Goal: Task Accomplishment & Management: Manage account settings

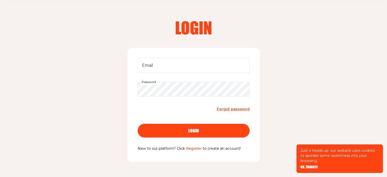
scroll to position [25, 0]
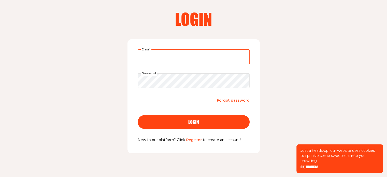
click at [205, 57] on input "Email" at bounding box center [194, 56] width 112 height 15
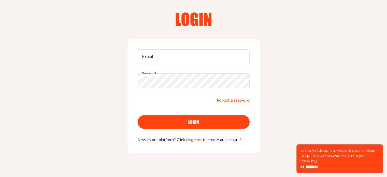
click at [291, 76] on div "Login Email Password Forgot password login New to our platform? Click Register …" at bounding box center [193, 85] width 387 height 186
click at [241, 102] on span "Forgot password" at bounding box center [233, 100] width 33 height 5
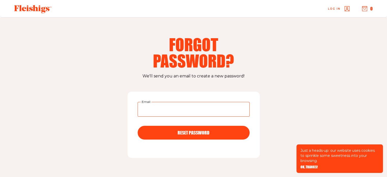
click at [175, 110] on input "Email" at bounding box center [194, 109] width 112 height 15
type input "sha124@yahoo.com"
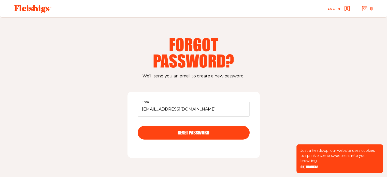
click at [176, 138] on button "RESET PASSWORD" at bounding box center [194, 133] width 112 height 14
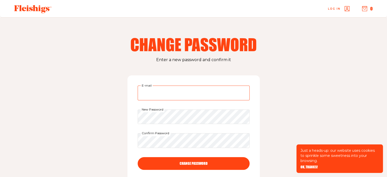
click at [177, 96] on input "E-mail" at bounding box center [194, 92] width 112 height 15
type input "sha124@yahoo.com"
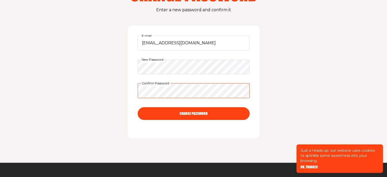
scroll to position [51, 0]
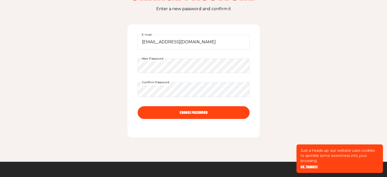
click at [166, 117] on button "CHANGE PASSWORD" at bounding box center [194, 112] width 112 height 13
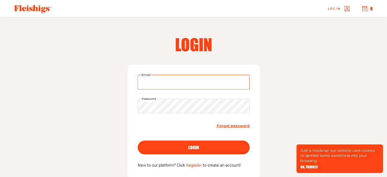
click at [206, 84] on input "Email" at bounding box center [194, 82] width 112 height 15
type input "sha124@yahoo.com"
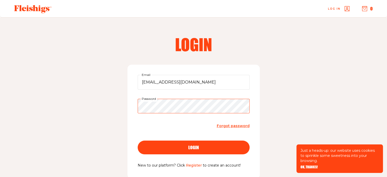
click at [138, 140] on button "login" at bounding box center [194, 147] width 112 height 14
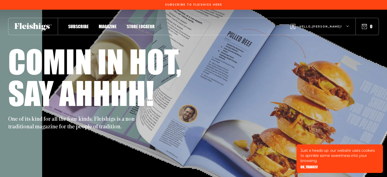
click at [348, 27] on icon "button" at bounding box center [347, 26] width 3 height 3
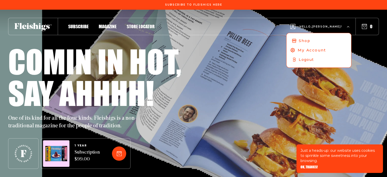
click at [326, 49] on span "My Account" at bounding box center [312, 50] width 28 height 6
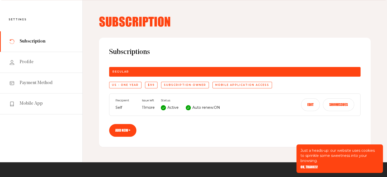
scroll to position [25, 0]
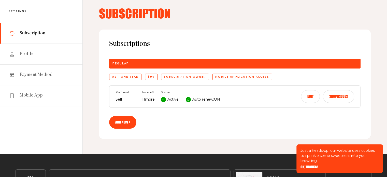
drag, startPoint x: 191, startPoint y: 99, endPoint x: 194, endPoint y: 100, distance: 2.8
click at [191, 100] on div "Auto renew: ON" at bounding box center [203, 99] width 34 height 6
click at [201, 99] on p "Auto renew: ON" at bounding box center [206, 99] width 28 height 6
click at [310, 96] on button "Edit" at bounding box center [310, 96] width 19 height 13
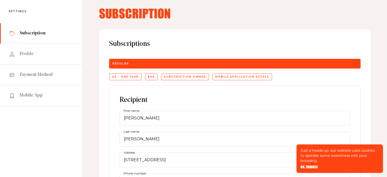
click at [312, 96] on div "Recipient Sharon First name Feiler Last name 111 Marlborough Road Address 91792…" at bounding box center [235, 163] width 230 height 134
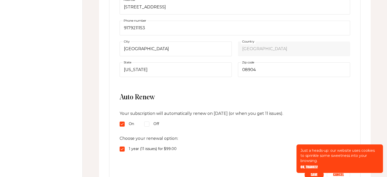
scroll to position [204, 0]
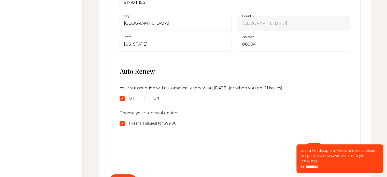
click at [146, 97] on input "Off" at bounding box center [146, 98] width 5 height 5
radio input "true"
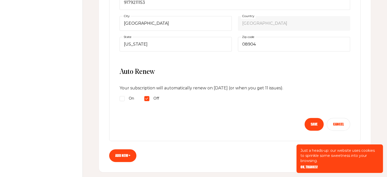
click at [316, 123] on button "Save" at bounding box center [314, 124] width 19 height 13
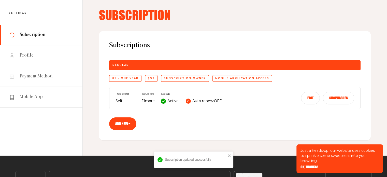
scroll to position [21, 0]
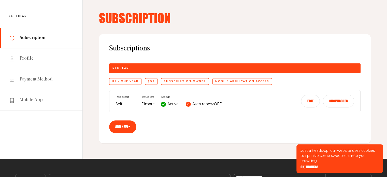
click at [338, 100] on button "Show issues" at bounding box center [338, 101] width 31 height 13
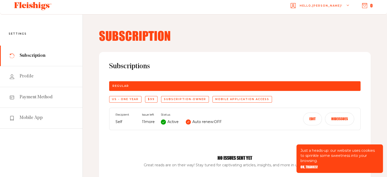
scroll to position [0, 0]
